Goal: Use online tool/utility: Utilize a website feature to perform a specific function

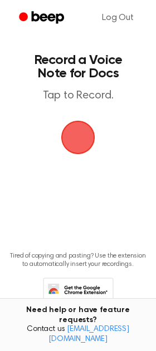
click at [72, 142] on span "button" at bounding box center [78, 137] width 45 height 45
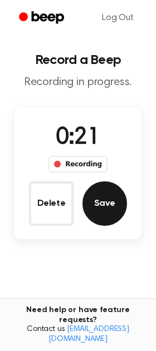
click at [103, 216] on button "Save" at bounding box center [104, 203] width 45 height 45
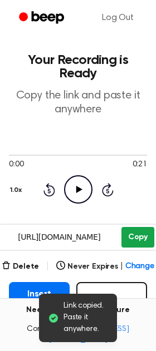
click at [134, 231] on button "Copy" at bounding box center [137, 237] width 33 height 21
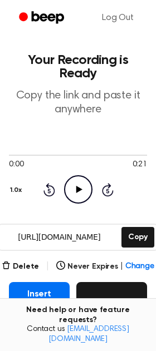
click at [115, 292] on button "Record" at bounding box center [111, 305] width 71 height 47
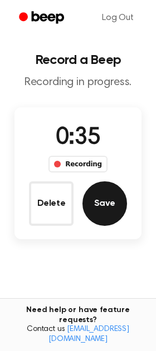
click at [117, 213] on button "Save" at bounding box center [104, 203] width 45 height 45
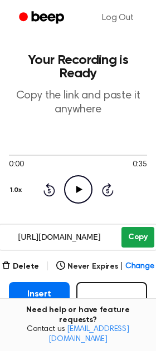
click at [139, 233] on button "Copy" at bounding box center [137, 237] width 33 height 21
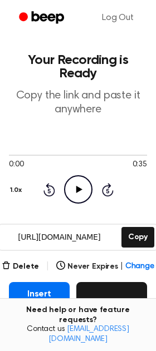
click at [102, 294] on button "Record" at bounding box center [111, 305] width 71 height 47
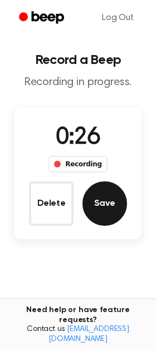
click at [111, 215] on button "Save" at bounding box center [104, 203] width 45 height 45
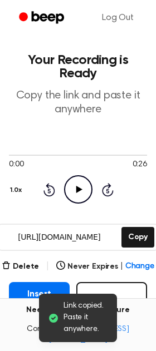
click at [120, 208] on div "0:00 0:26 Your browser does not support the [object Object] element. 1.0x Rewin…" at bounding box center [78, 177] width 138 height 85
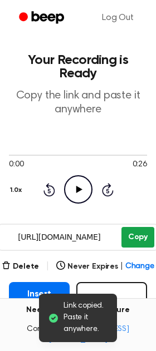
click at [129, 231] on button "Copy" at bounding box center [137, 237] width 33 height 21
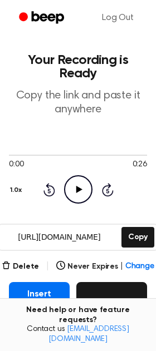
click at [111, 290] on button "Record" at bounding box center [111, 305] width 71 height 47
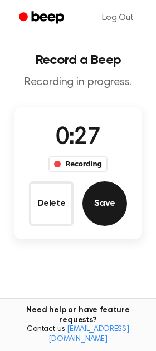
click at [100, 224] on button "Save" at bounding box center [104, 203] width 45 height 45
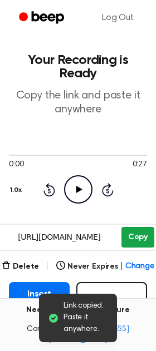
click at [130, 211] on div "0:00 0:27 Your browser does not support the [object Object] element. 1.0x Rewin…" at bounding box center [78, 177] width 138 height 85
click at [130, 233] on button "Copy" at bounding box center [137, 237] width 33 height 21
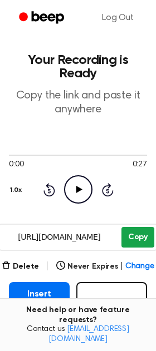
click at [141, 233] on button "Copy" at bounding box center [137, 237] width 33 height 21
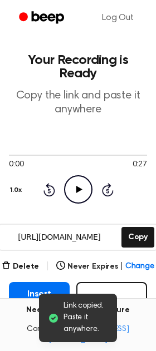
click at [112, 299] on div "Link copied. Paste it anywhere." at bounding box center [78, 318] width 78 height 48
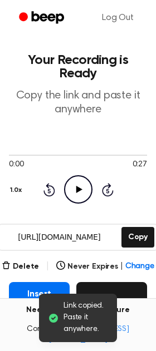
click at [127, 300] on button "Record" at bounding box center [111, 305] width 71 height 47
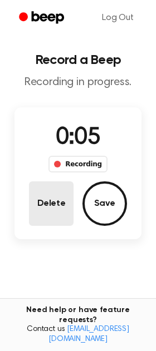
click at [53, 197] on button "Delete" at bounding box center [51, 203] width 45 height 45
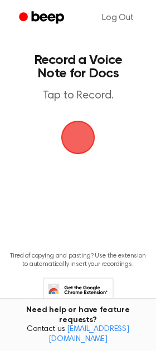
click at [73, 150] on span "button" at bounding box center [77, 137] width 61 height 61
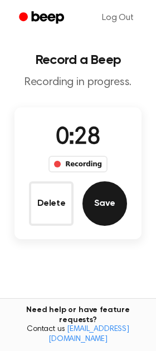
click at [109, 204] on button "Save" at bounding box center [104, 203] width 45 height 45
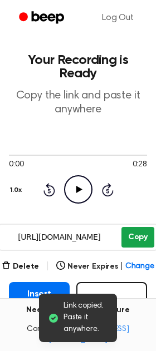
click at [131, 215] on div "0:00 0:28 Your browser does not support the [object Object] element. 1.0x Rewin…" at bounding box center [78, 177] width 138 height 85
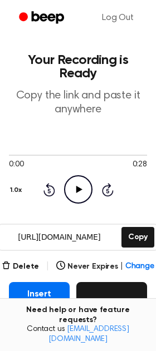
click at [110, 299] on button "Record" at bounding box center [111, 305] width 71 height 47
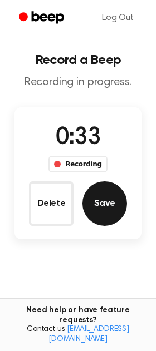
click at [105, 209] on button "Save" at bounding box center [104, 203] width 45 height 45
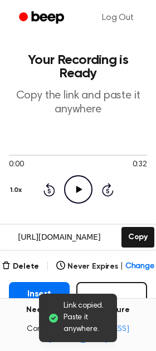
click at [73, 190] on icon "Play Audio" at bounding box center [78, 189] width 28 height 28
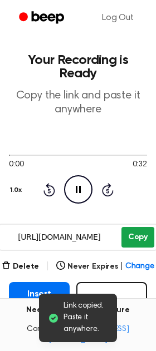
click at [131, 238] on button "Copy" at bounding box center [137, 237] width 33 height 21
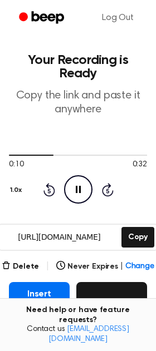
click at [105, 302] on button "Record" at bounding box center [111, 305] width 71 height 47
